Goal: Information Seeking & Learning: Learn about a topic

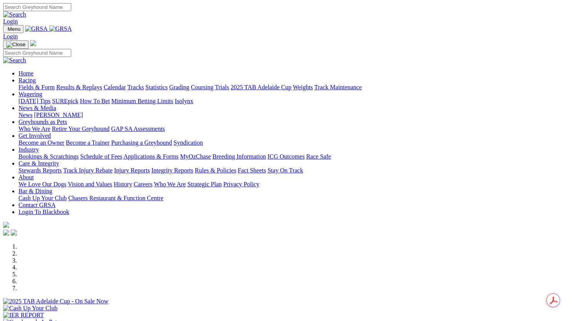
click at [18, 18] on link "Login" at bounding box center [10, 21] width 15 height 7
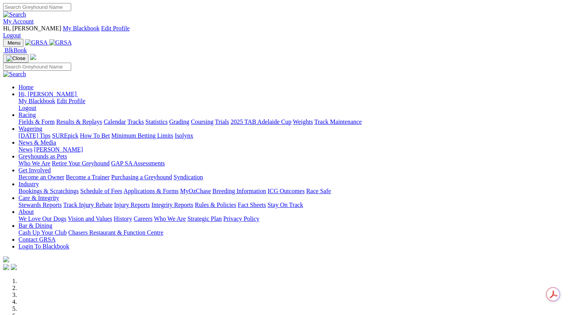
click at [99, 118] on link "Results & Replays" at bounding box center [79, 121] width 46 height 7
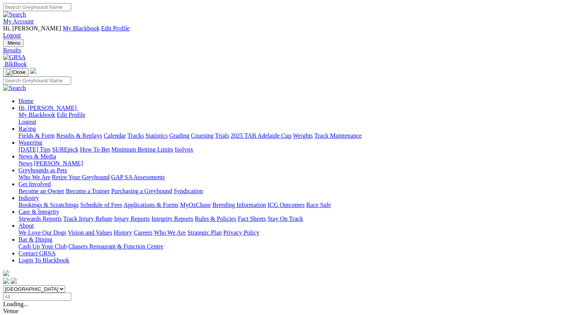
click at [168, 132] on link "Statistics" at bounding box center [156, 135] width 22 height 7
type input "federal lady"
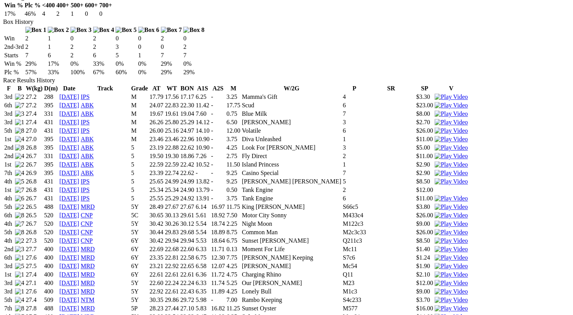
scroll to position [500, 0]
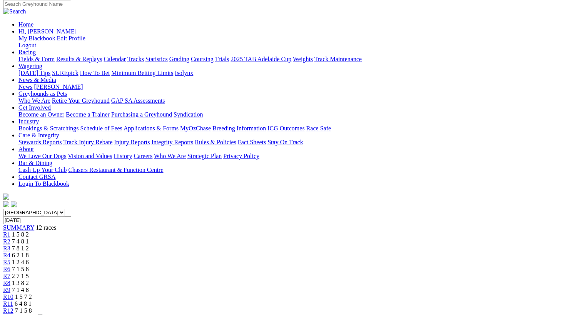
scroll to position [77, 0]
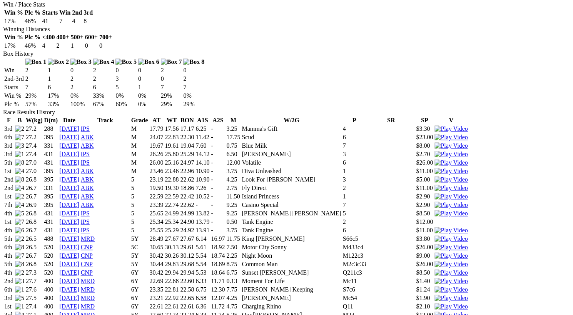
scroll to position [500, 0]
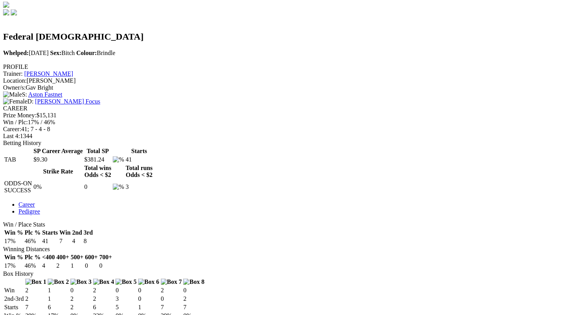
scroll to position [423, 0]
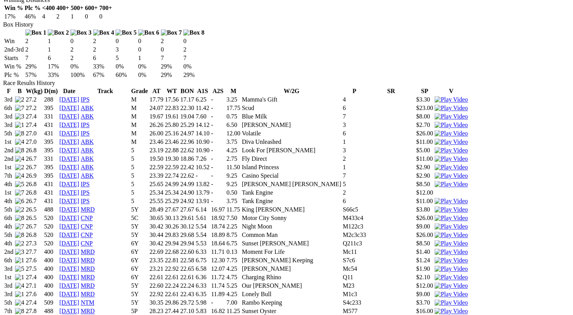
scroll to position [538, 0]
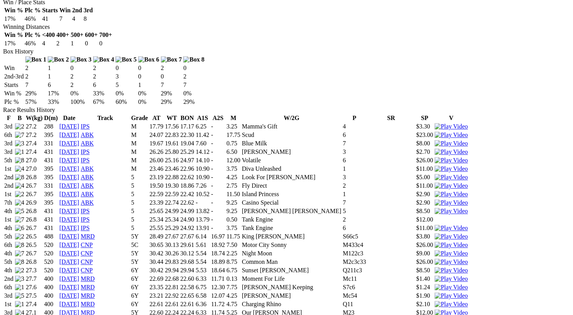
scroll to position [500, 0]
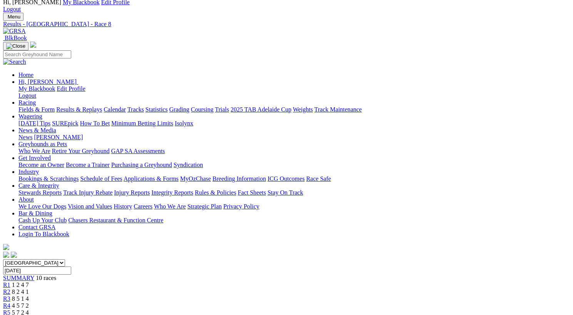
scroll to position [38, 0]
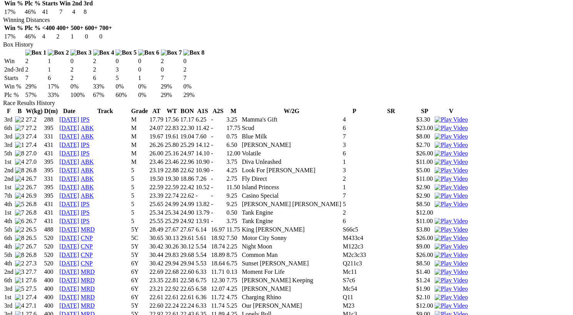
scroll to position [500, 0]
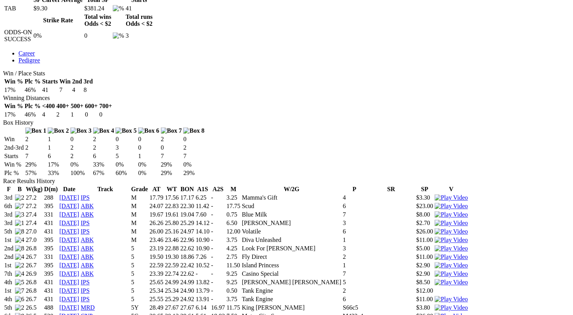
scroll to position [423, 0]
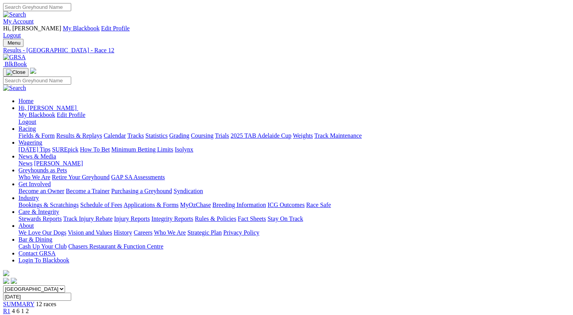
click at [71, 9] on input "Search" at bounding box center [37, 7] width 68 height 8
type input "wood carrier"
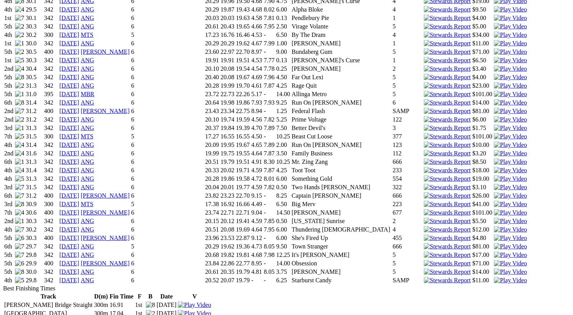
scroll to position [1192, 0]
